Goal: Information Seeking & Learning: Learn about a topic

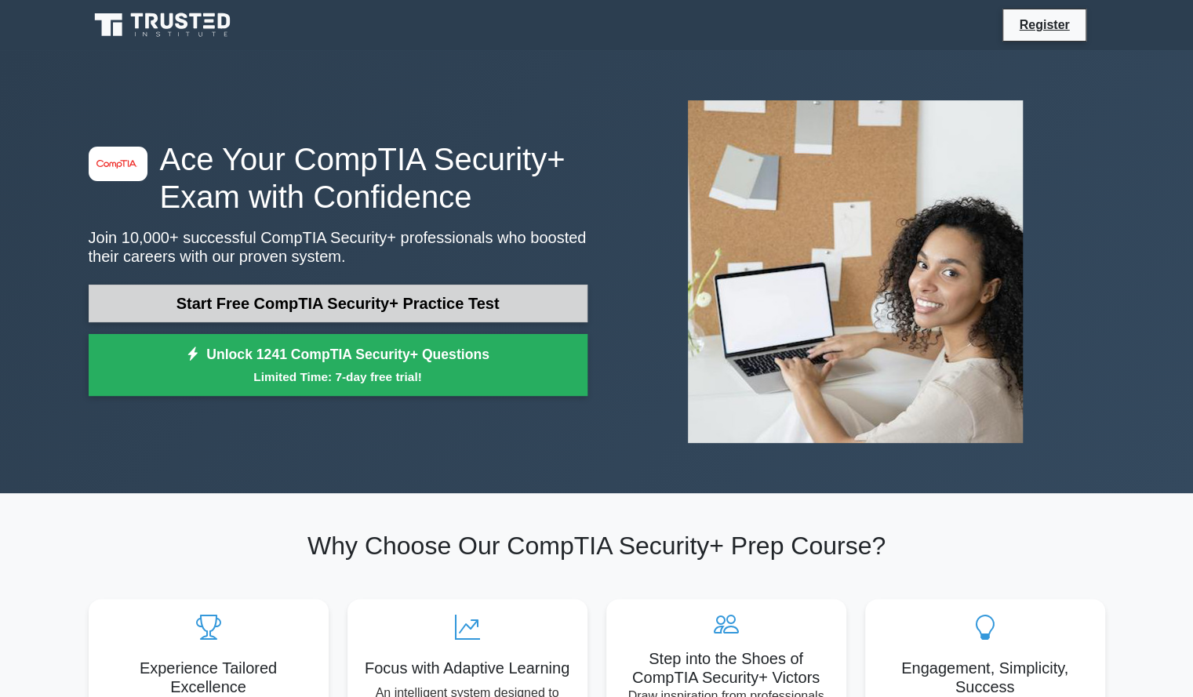
click at [257, 300] on link "Start Free CompTIA Security+ Practice Test" at bounding box center [338, 304] width 499 height 38
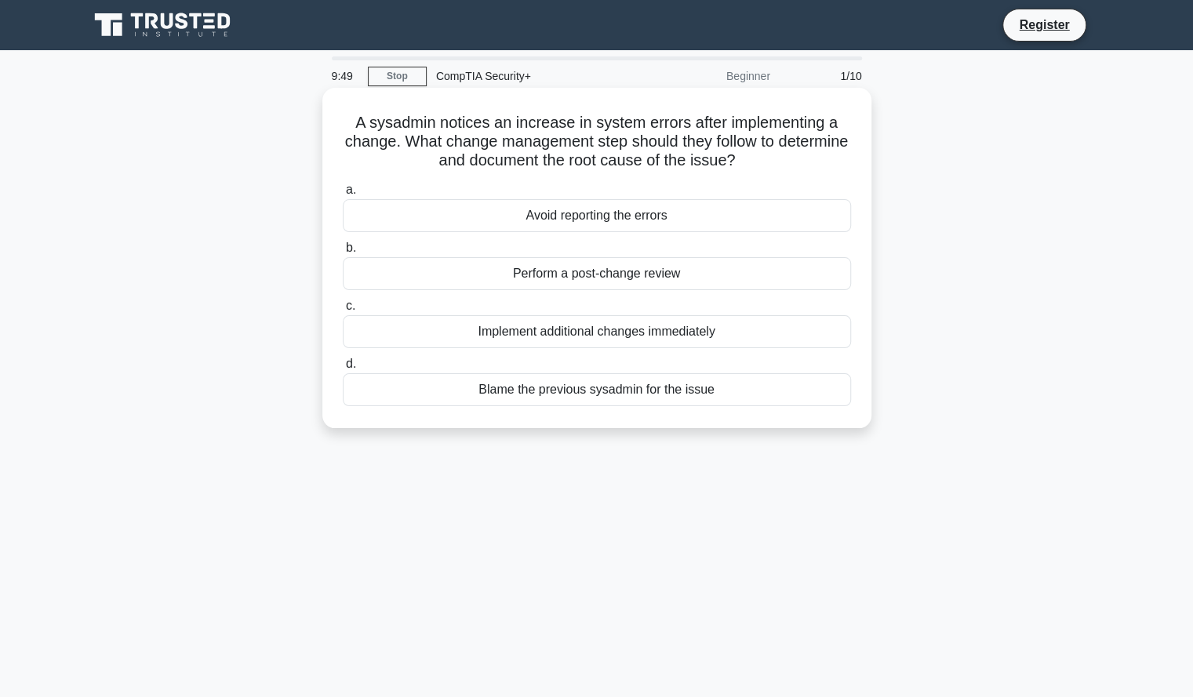
click at [525, 336] on div "Implement additional changes immediately" at bounding box center [597, 331] width 508 height 33
click at [343, 311] on input "c. Implement additional changes immediately" at bounding box center [343, 306] width 0 height 10
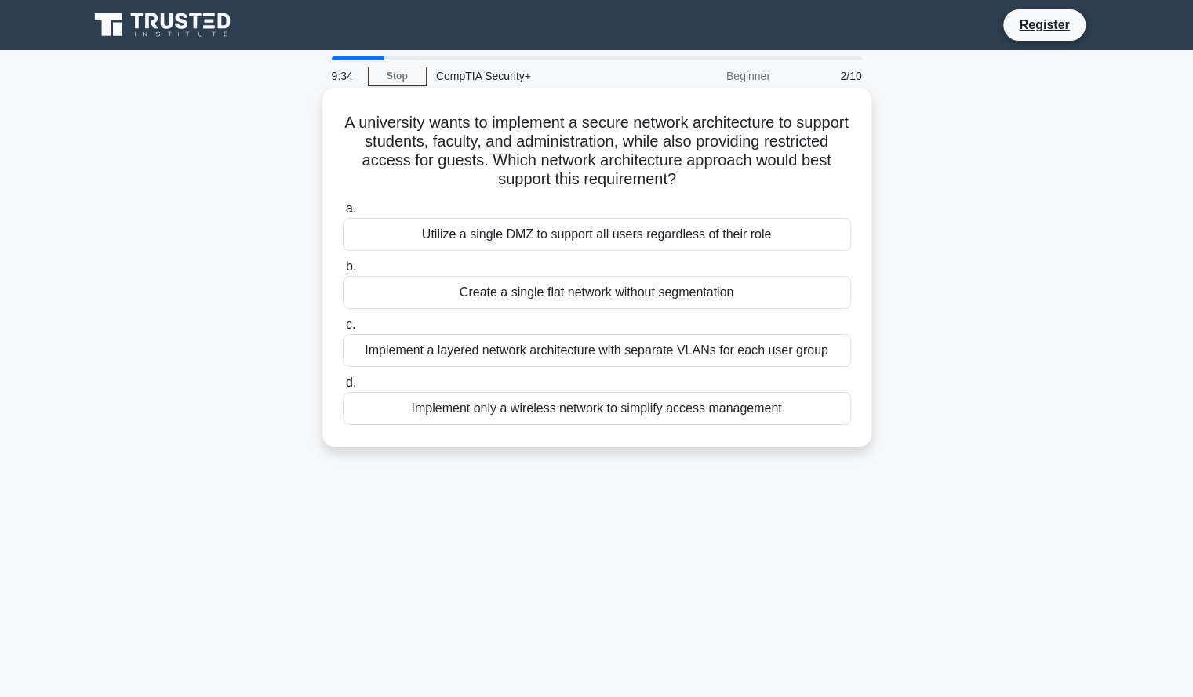
click at [587, 352] on div "Implement a layered network architecture with separate VLANs for each user group" at bounding box center [597, 350] width 508 height 33
click at [343, 330] on input "c. Implement a layered network architecture with separate VLANs for each user g…" at bounding box center [343, 325] width 0 height 10
